Goal: Check status: Check status

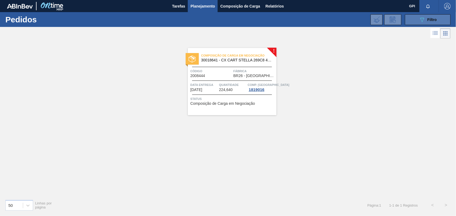
click at [428, 15] on button "089F7B8B-B2A5-4AFE-B5C0-19BA573D28AC Filtro" at bounding box center [428, 19] width 46 height 11
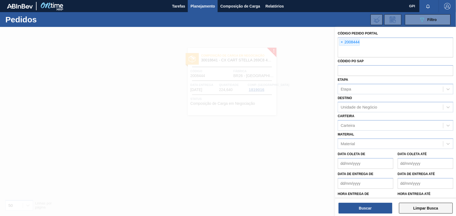
click at [429, 205] on button "Limpar Busca" at bounding box center [426, 207] width 54 height 11
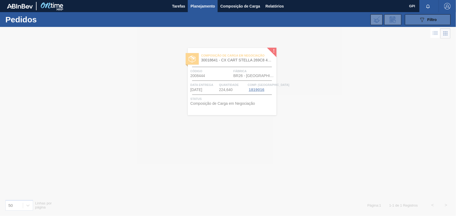
click at [417, 23] on button "089F7B8B-B2A5-4AFE-B5C0-19BA573D28AC Filtro" at bounding box center [428, 19] width 46 height 11
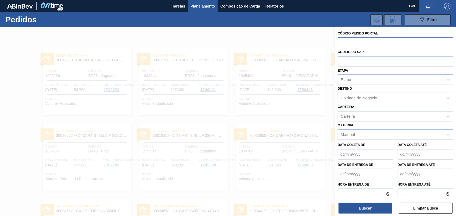
click at [363, 46] on input "text" at bounding box center [396, 42] width 116 height 10
paste input "2003110"
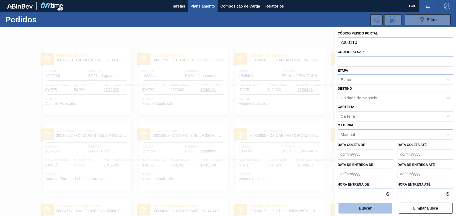
type input "2003110"
click at [372, 206] on button "Buscar" at bounding box center [366, 207] width 54 height 11
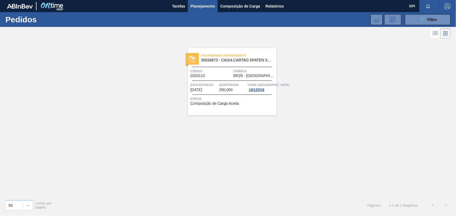
click at [220, 76] on div "Código 2003110" at bounding box center [212, 72] width 42 height 9
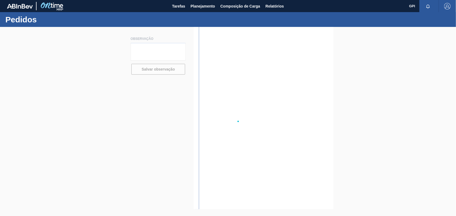
click at [237, 143] on div at bounding box center [228, 121] width 456 height 189
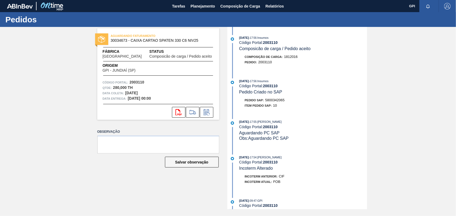
click at [134, 83] on strong "2003110" at bounding box center [137, 82] width 15 height 4
copy strong "2003110"
click at [178, 110] on icon "svg{fill:#ff0000}" at bounding box center [178, 112] width 6 height 6
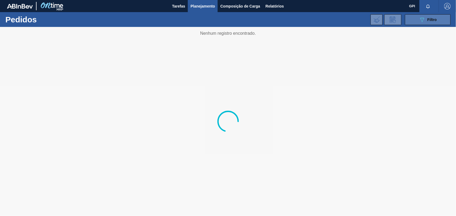
click at [436, 24] on button "089F7B8B-B2A5-4AFE-B5C0-19BA573D28AC Filtro" at bounding box center [428, 19] width 46 height 11
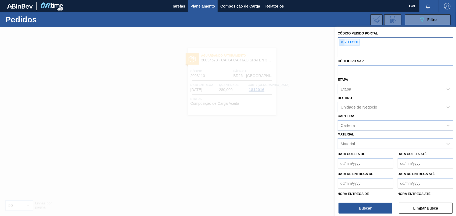
click at [342, 41] on span "×" at bounding box center [341, 42] width 5 height 6
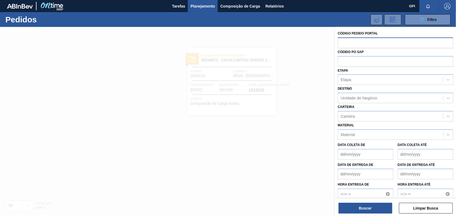
paste input "2010584"
type input "2010584"
click at [373, 206] on button "Buscar" at bounding box center [366, 207] width 54 height 11
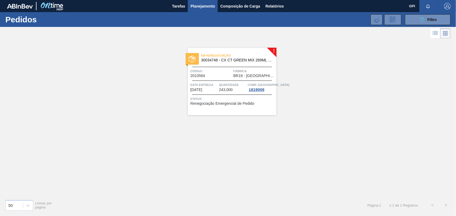
click at [209, 77] on div "Código 2010584" at bounding box center [212, 72] width 42 height 9
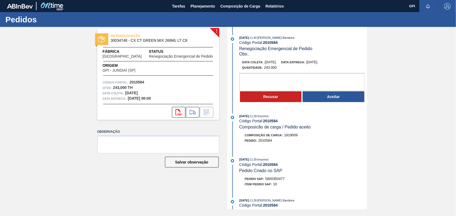
click at [138, 83] on strong "2010584" at bounding box center [137, 82] width 15 height 4
click at [139, 83] on strong "2010584" at bounding box center [137, 82] width 15 height 4
copy strong "2010584"
click at [179, 111] on icon "svg{fill:#ff0000}" at bounding box center [178, 112] width 6 height 6
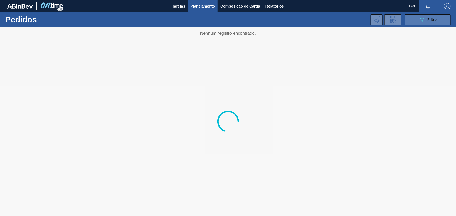
drag, startPoint x: 440, startPoint y: 13, endPoint x: 429, endPoint y: 16, distance: 11.3
click at [440, 13] on div "089F7B8B-B2A5-4AFE-B5C0-19BA573D28AC Filtro Código Pedido Portal × 2010584 Códi…" at bounding box center [268, 20] width 369 height 16
click at [424, 14] on button "089F7B8B-B2A5-4AFE-B5C0-19BA573D28AC Filtro" at bounding box center [428, 19] width 46 height 11
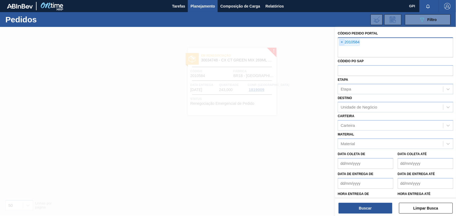
click at [342, 42] on span "×" at bounding box center [341, 42] width 5 height 6
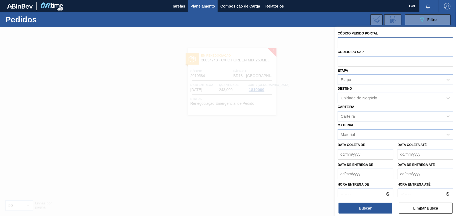
paste input "2010583"
type input "2010583"
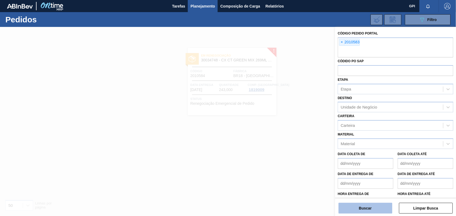
click at [360, 207] on button "Buscar" at bounding box center [366, 207] width 54 height 11
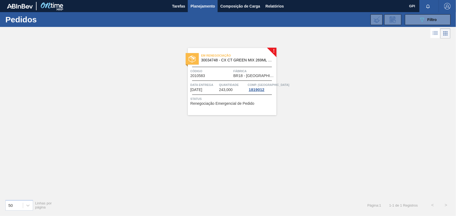
click at [207, 81] on div "Em renegociação 30034748 - CX CT GREEN MIX 269ML LT C8 Código 2010583 Fábrica B…" at bounding box center [232, 81] width 89 height 67
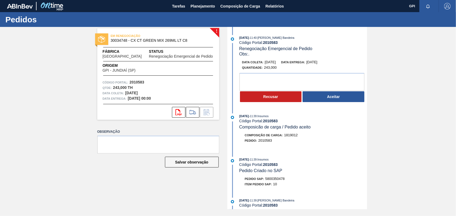
click at [139, 83] on strong "2010583" at bounding box center [137, 82] width 15 height 4
copy strong "2010583"
click at [176, 112] on icon "svg{fill:#ff0000}" at bounding box center [178, 112] width 6 height 6
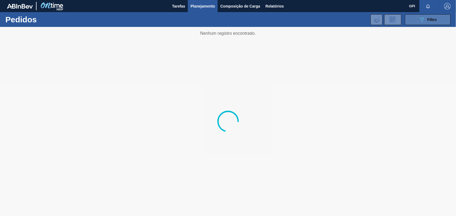
click at [423, 17] on icon "089F7B8B-B2A5-4AFE-B5C0-19BA573D28AC" at bounding box center [422, 19] width 6 height 6
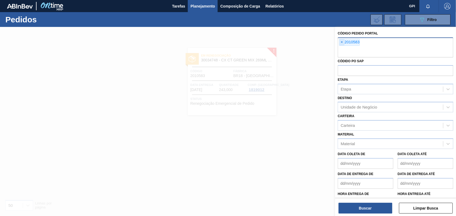
click at [342, 42] on span "×" at bounding box center [341, 42] width 5 height 6
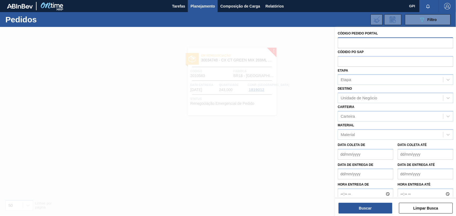
paste input "2008444"
type input "2008444"
click at [377, 207] on button "Buscar" at bounding box center [366, 207] width 54 height 11
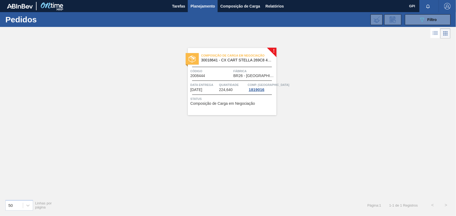
click at [224, 73] on span "Código" at bounding box center [212, 70] width 42 height 5
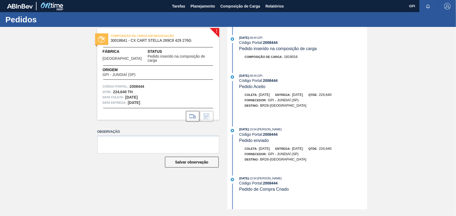
click at [139, 84] on strong "2008444" at bounding box center [137, 86] width 15 height 4
copy strong "2008444"
click at [189, 114] on icon at bounding box center [192, 116] width 9 height 6
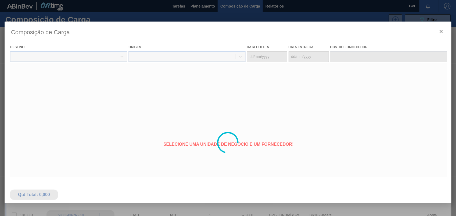
type coleta "20/09/2025"
type entrega "22/09/2025"
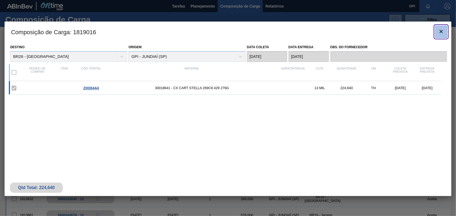
click at [442, 34] on icon "botão de ícone" at bounding box center [441, 31] width 6 height 6
